Goal: Navigation & Orientation: Find specific page/section

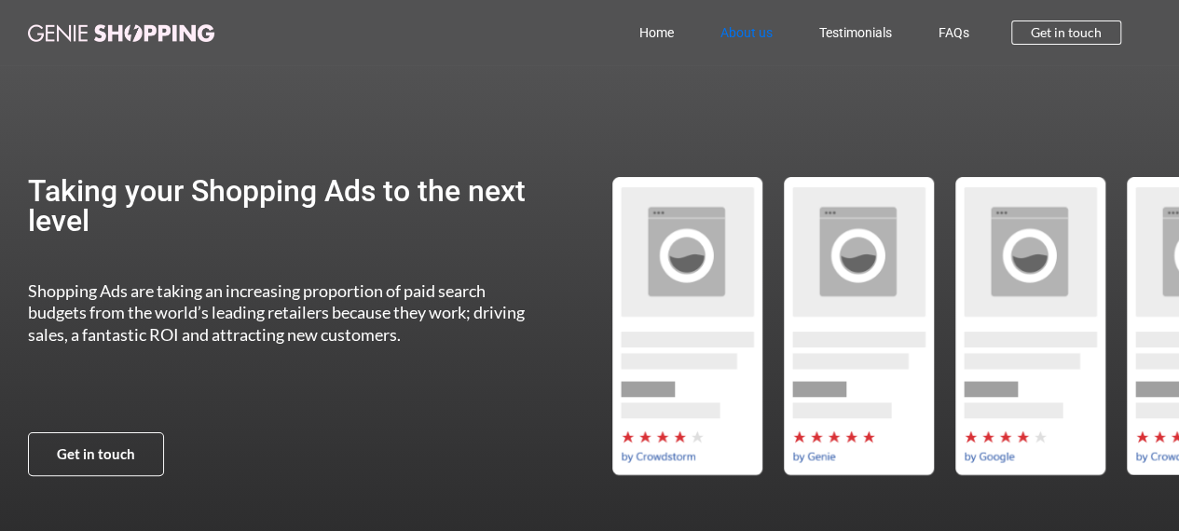
click at [740, 36] on link "About us" at bounding box center [746, 32] width 99 height 43
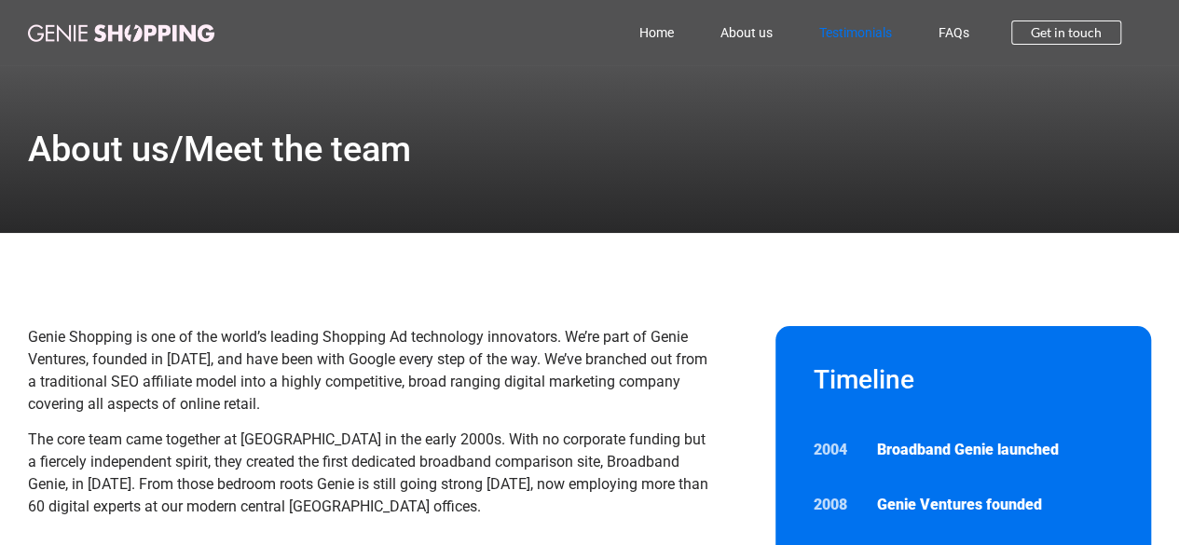
click at [832, 36] on link "Testimonials" at bounding box center [855, 32] width 119 height 43
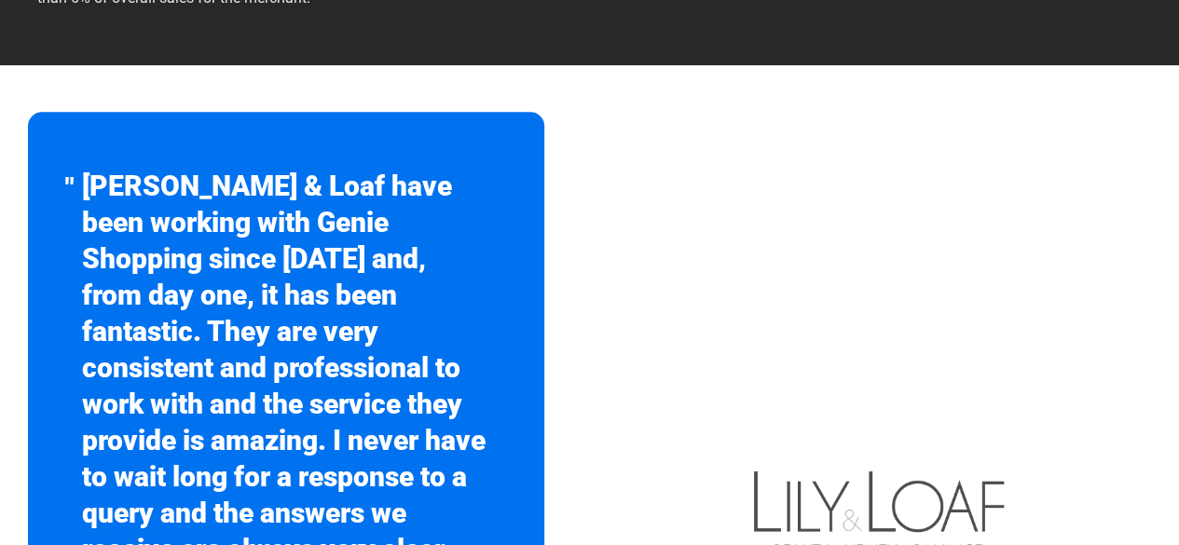
scroll to position [932, 0]
